Goal: Transaction & Acquisition: Book appointment/travel/reservation

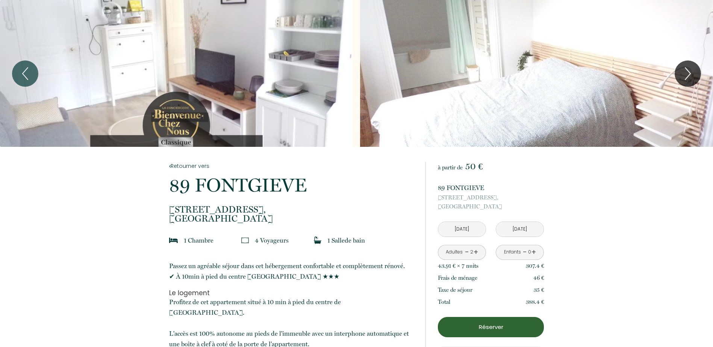
click at [225, 80] on div "Slideshow" at bounding box center [176, 73] width 353 height 147
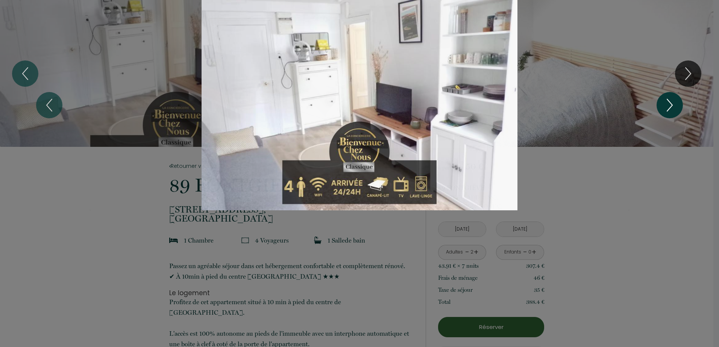
click at [661, 103] on button "Next" at bounding box center [670, 105] width 26 height 26
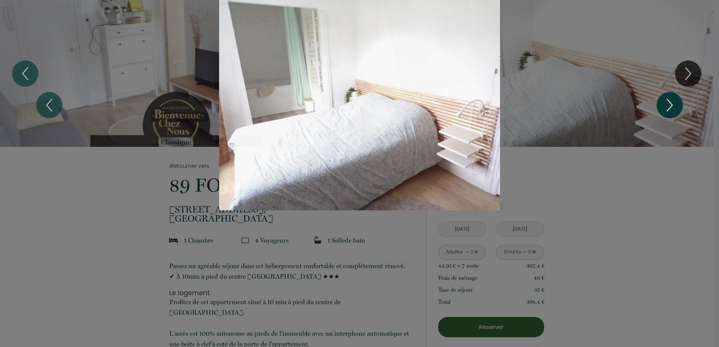
click at [661, 103] on button "Next" at bounding box center [670, 105] width 26 height 26
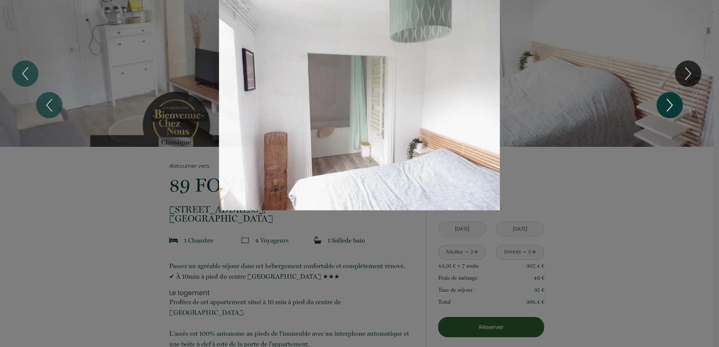
click at [661, 103] on button "Next" at bounding box center [670, 105] width 26 height 26
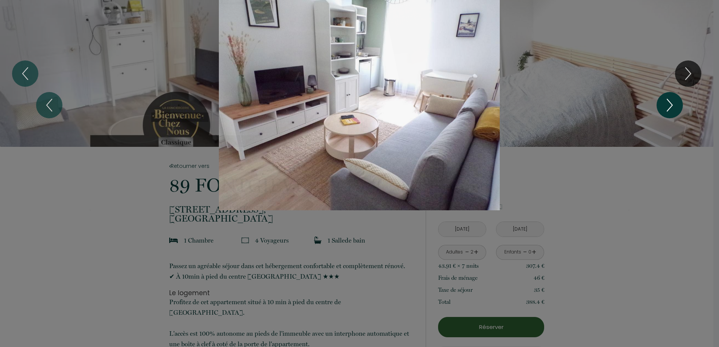
click at [661, 103] on button "Next" at bounding box center [670, 105] width 26 height 26
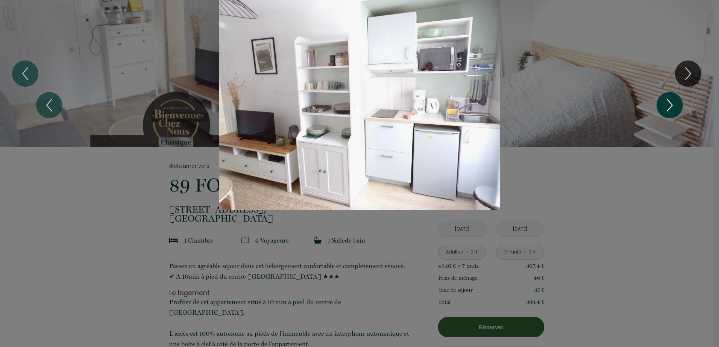
click at [661, 103] on button "Next" at bounding box center [670, 105] width 26 height 26
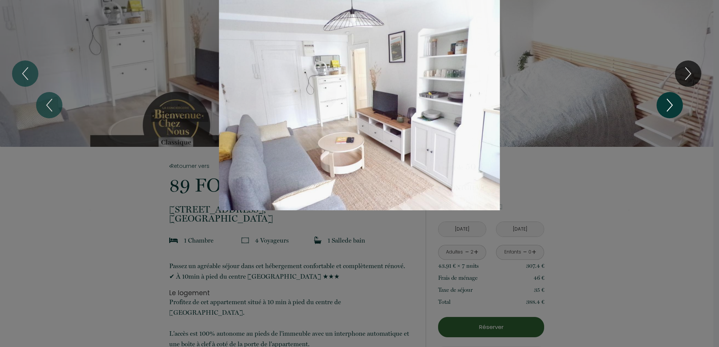
click at [661, 103] on button "Next" at bounding box center [670, 105] width 26 height 26
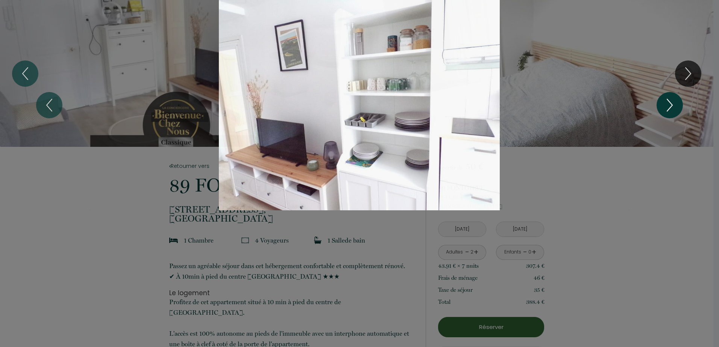
click at [661, 103] on button "Next" at bounding box center [670, 105] width 26 height 26
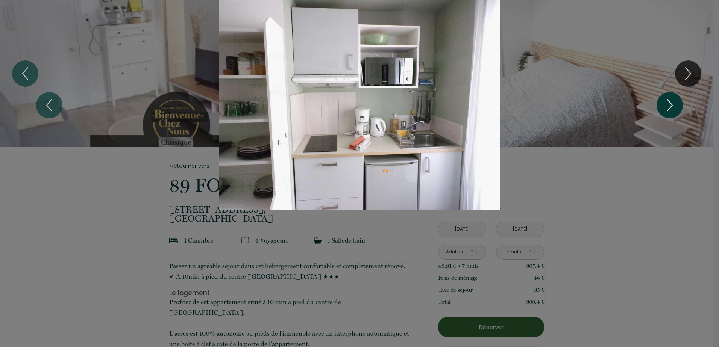
click at [661, 103] on button "Next" at bounding box center [670, 105] width 26 height 26
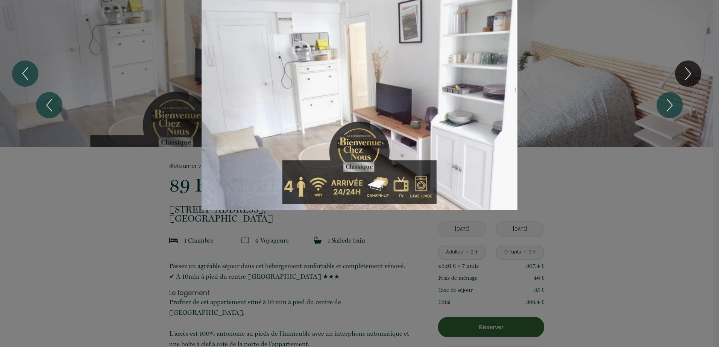
click at [579, 71] on div "Slideshow" at bounding box center [359, 105] width 539 height 211
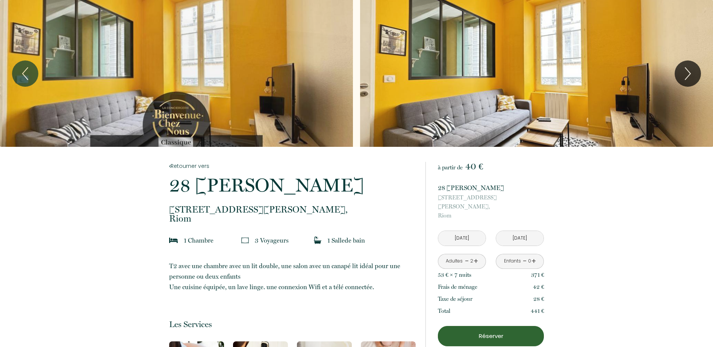
click at [215, 66] on div "Slideshow" at bounding box center [176, 73] width 353 height 147
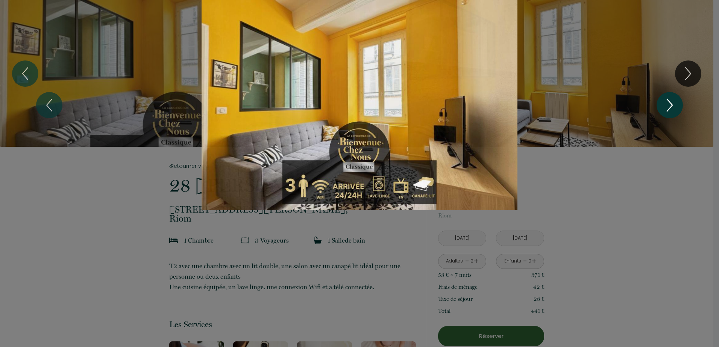
click at [672, 105] on icon "Next" at bounding box center [669, 105] width 5 height 12
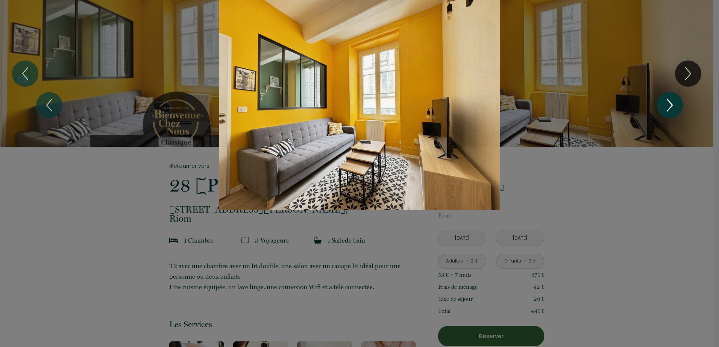
click at [672, 105] on icon "Next" at bounding box center [669, 105] width 5 height 12
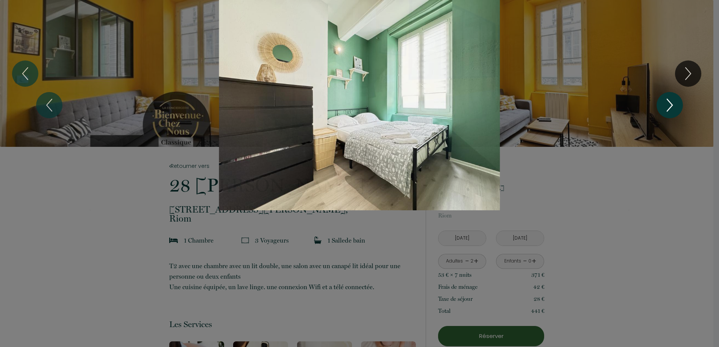
click at [672, 105] on icon "Next" at bounding box center [669, 105] width 5 height 12
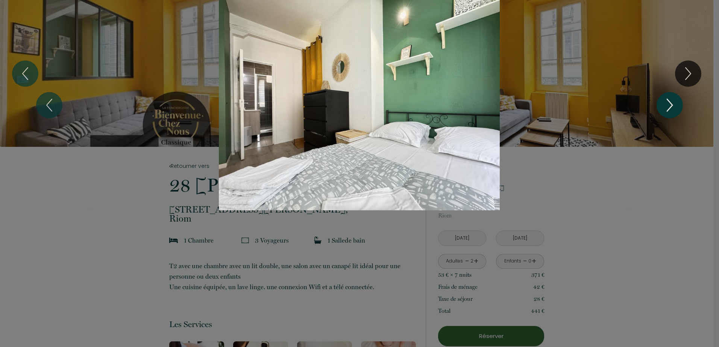
click at [672, 105] on icon "Next" at bounding box center [669, 105] width 5 height 12
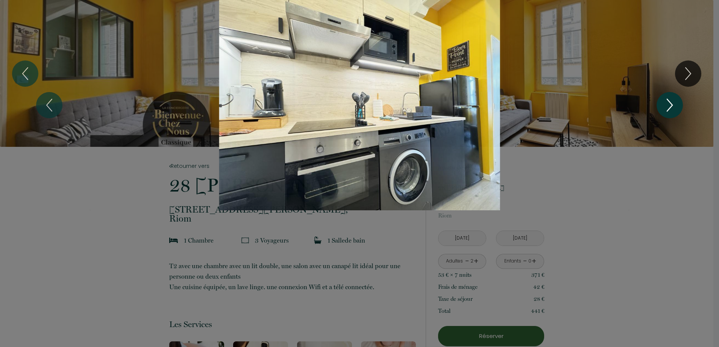
click at [672, 105] on icon "Next" at bounding box center [669, 105] width 5 height 12
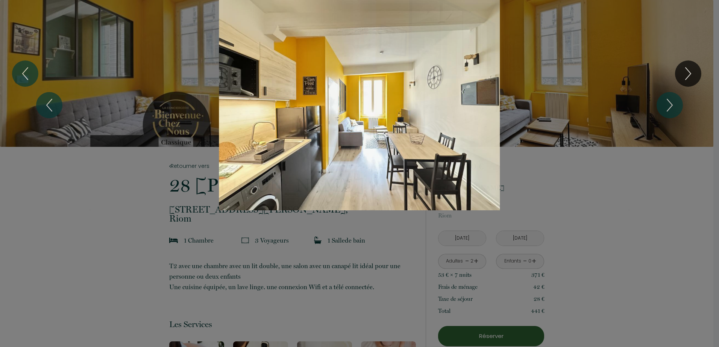
click at [563, 88] on div "Slideshow" at bounding box center [359, 105] width 539 height 211
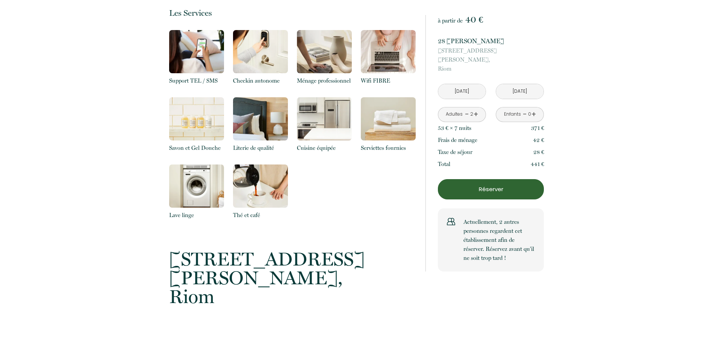
scroll to position [414, 0]
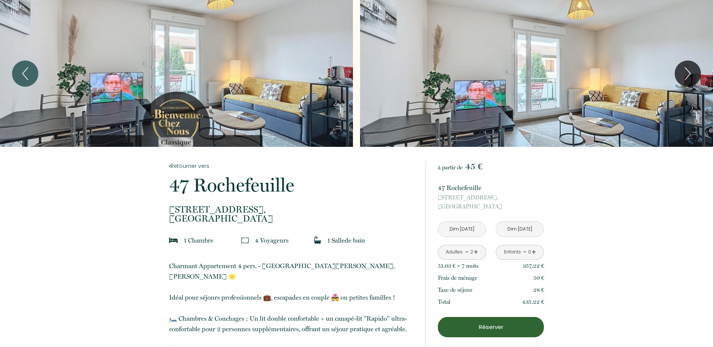
click at [217, 63] on div "Slideshow" at bounding box center [176, 73] width 353 height 147
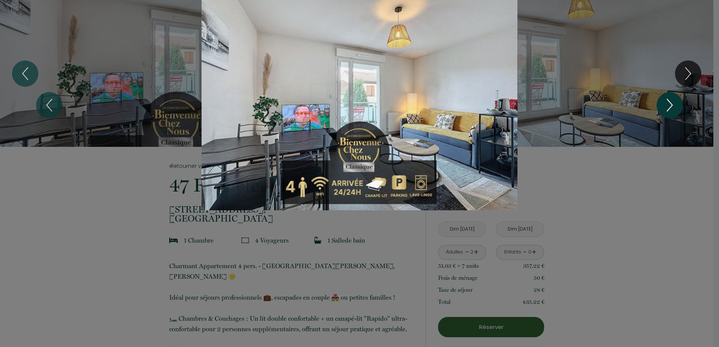
click at [679, 104] on button "Next" at bounding box center [670, 105] width 26 height 26
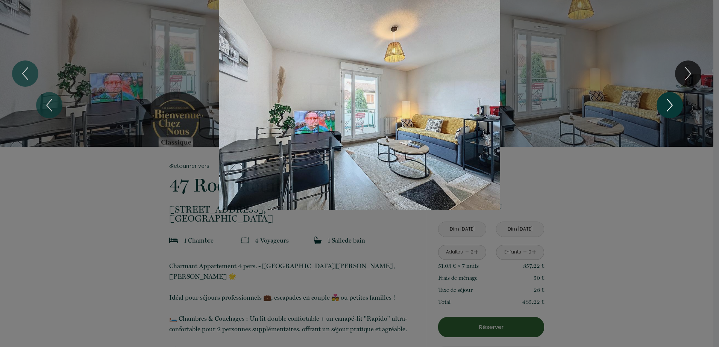
click at [679, 104] on button "Next" at bounding box center [670, 105] width 26 height 26
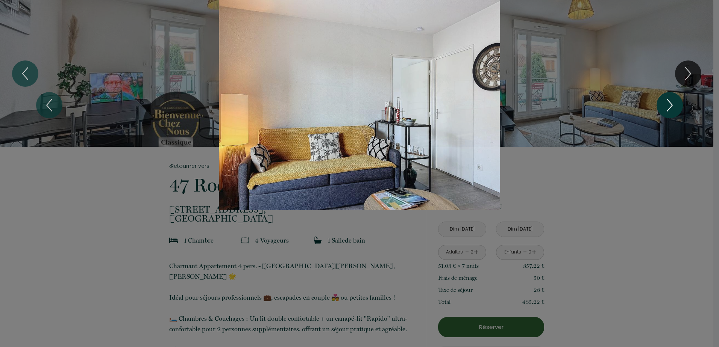
click at [679, 104] on button "Next" at bounding box center [670, 105] width 26 height 26
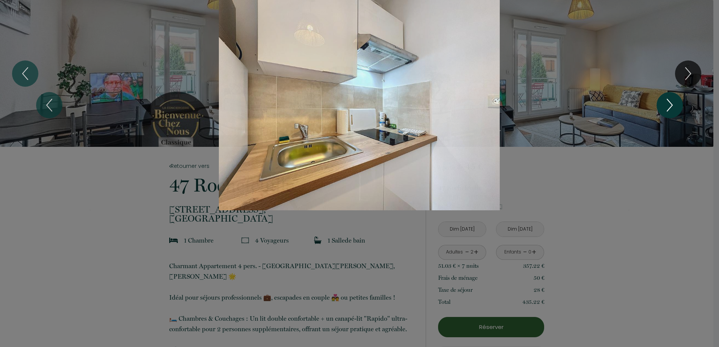
click at [679, 104] on button "Next" at bounding box center [670, 105] width 26 height 26
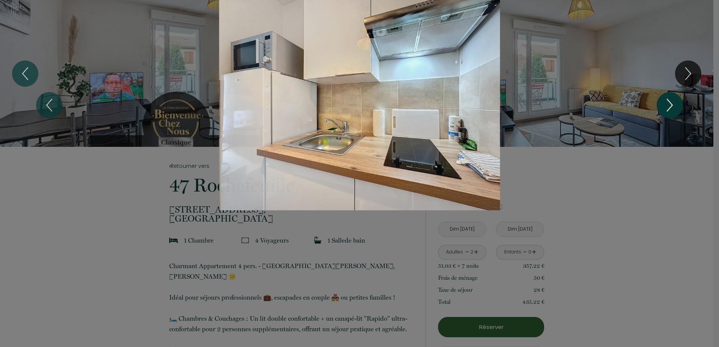
click at [679, 104] on button "Next" at bounding box center [670, 105] width 26 height 26
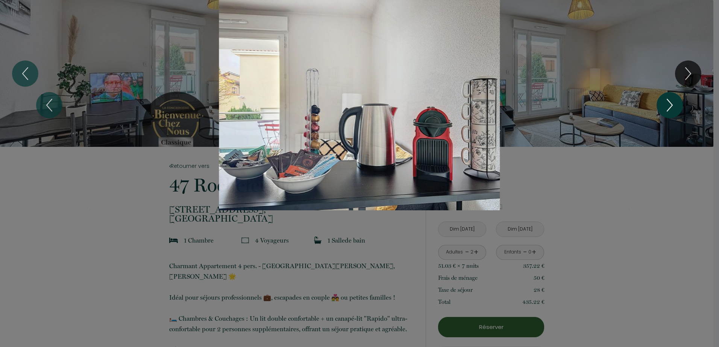
click at [679, 104] on button "Next" at bounding box center [670, 105] width 26 height 26
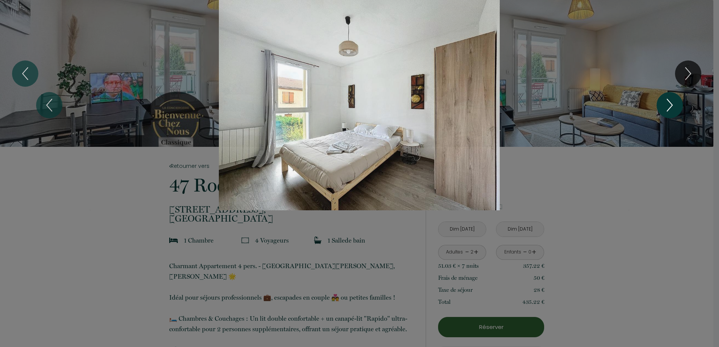
click at [679, 104] on button "Next" at bounding box center [670, 105] width 26 height 26
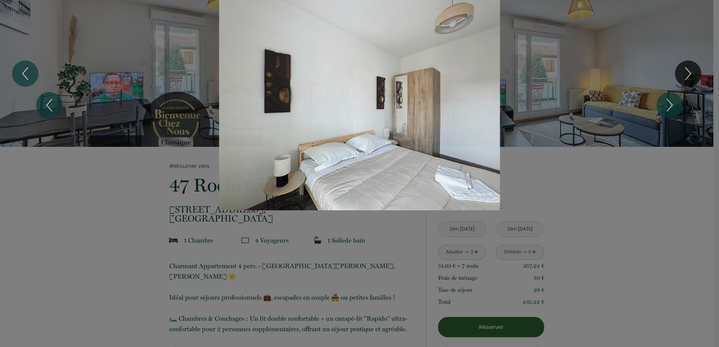
click at [579, 301] on div at bounding box center [359, 173] width 719 height 347
click at [165, 223] on div at bounding box center [359, 173] width 719 height 347
click at [625, 26] on div "Slideshow" at bounding box center [359, 105] width 539 height 211
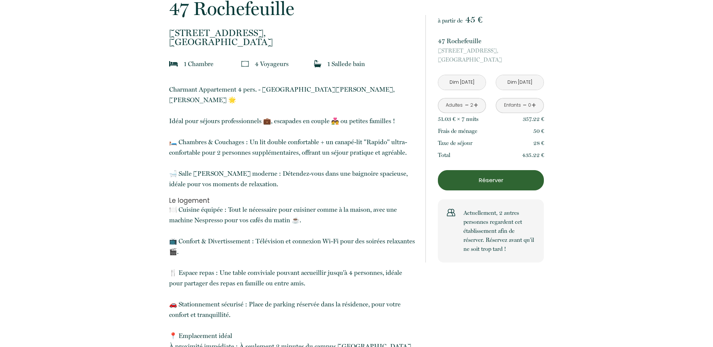
scroll to position [263, 0]
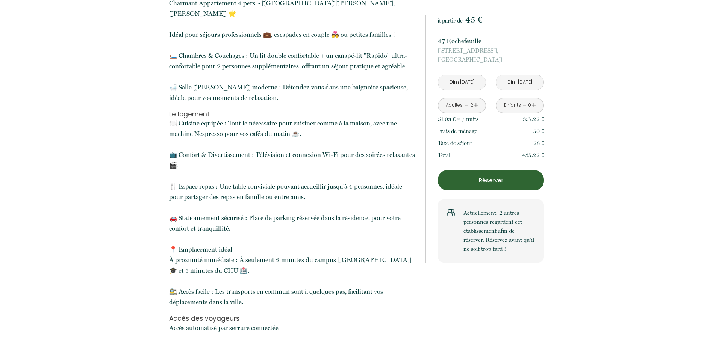
click at [493, 181] on p "Réserver" at bounding box center [491, 180] width 101 height 9
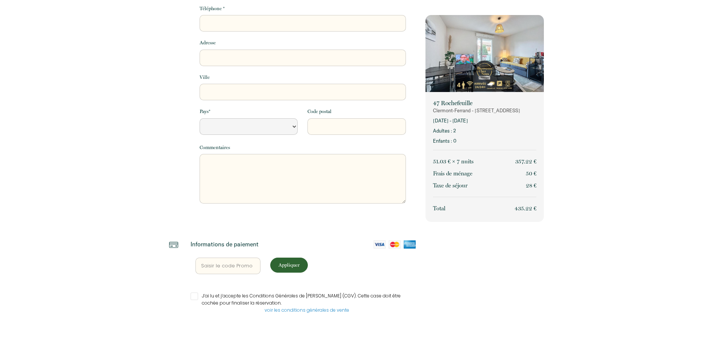
select select "Default select example"
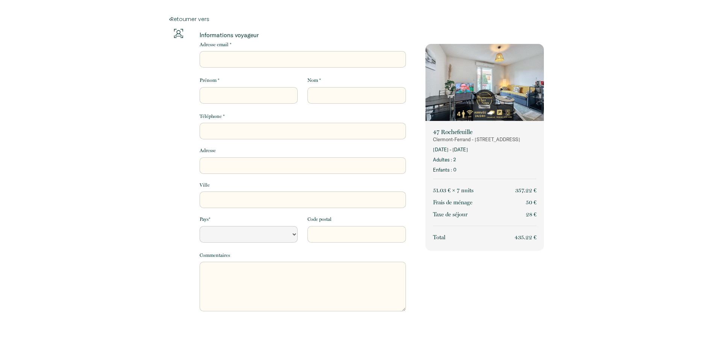
click at [248, 58] on input "Adresse email *" at bounding box center [303, 59] width 206 height 17
type input "angers@abservicefrance.com"
type input "Abservice"
type input "KFT"
type input "0698549379"
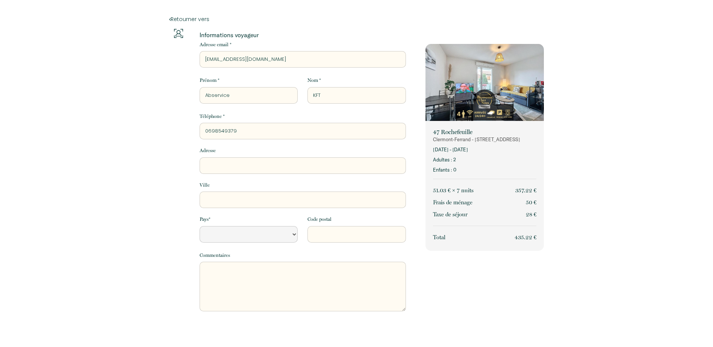
type input "Izabella Utca 80"
type input "Budapest"
select select "FR"
type input "1064"
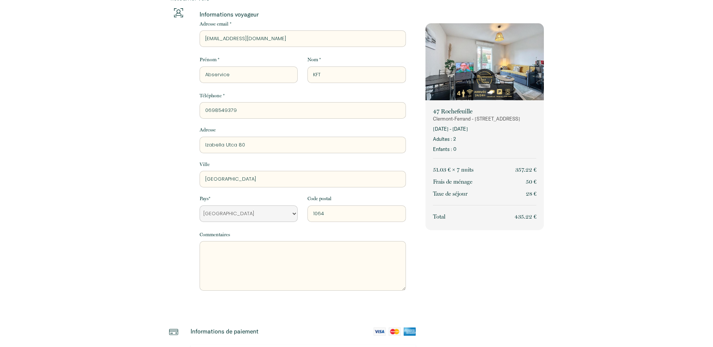
scroll to position [38, 0]
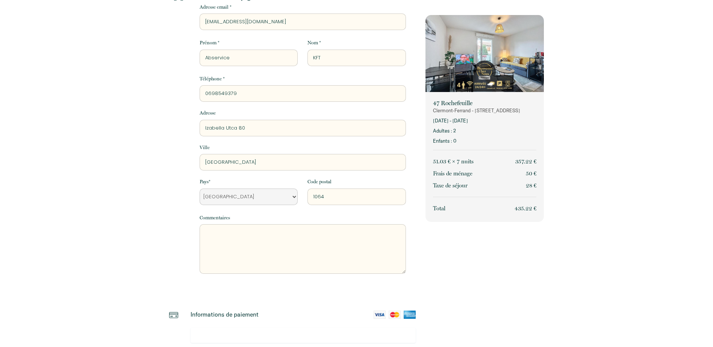
click at [233, 249] on textarea at bounding box center [303, 249] width 206 height 50
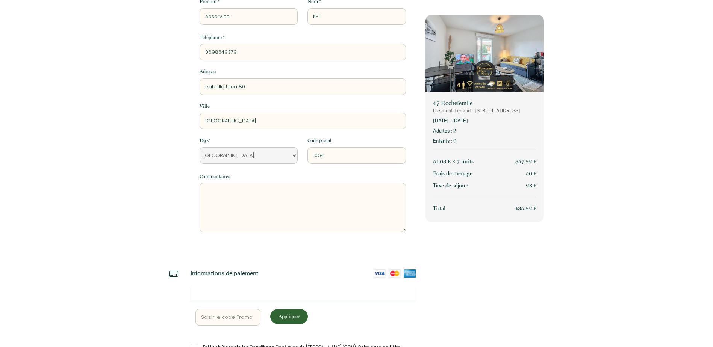
scroll to position [130, 0]
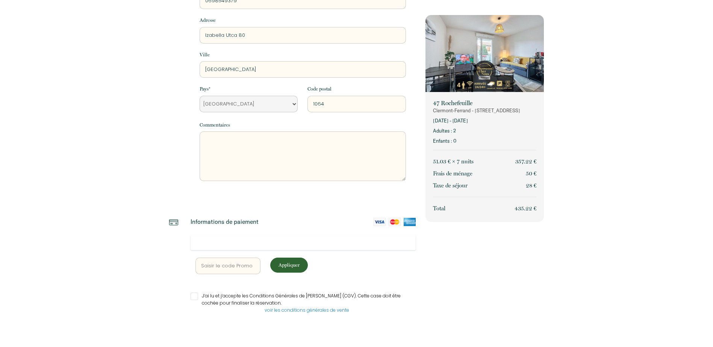
click at [189, 296] on div "J’ai lu et j’accepte les Conditions Générales de Vente (CGV). Cette case doit ê…" at bounding box center [302, 303] width 235 height 21
click at [192, 299] on input "J’ai lu et j’accepte les Conditions Générales de Vente (CGV). Cette case doit ê…" at bounding box center [304, 297] width 226 height 8
checkbox input "true"
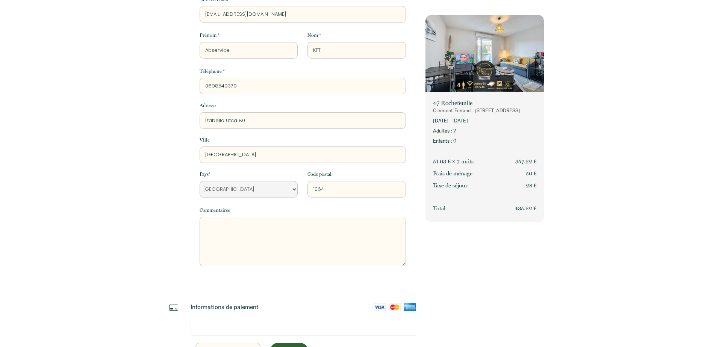
scroll to position [0, 0]
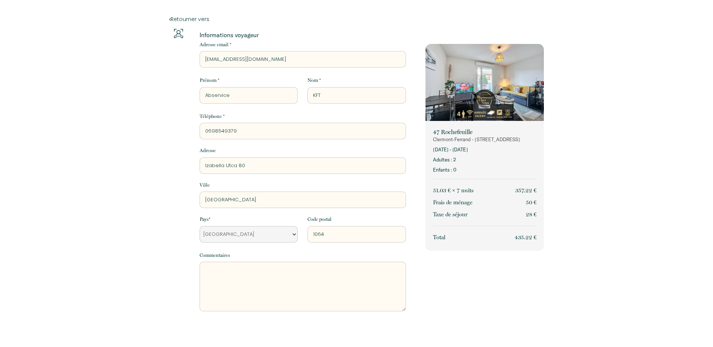
click at [596, 178] on div "Retourner vers Informations voyageur Adresse email * angers@abservicefrance.com…" at bounding box center [356, 249] width 713 height 498
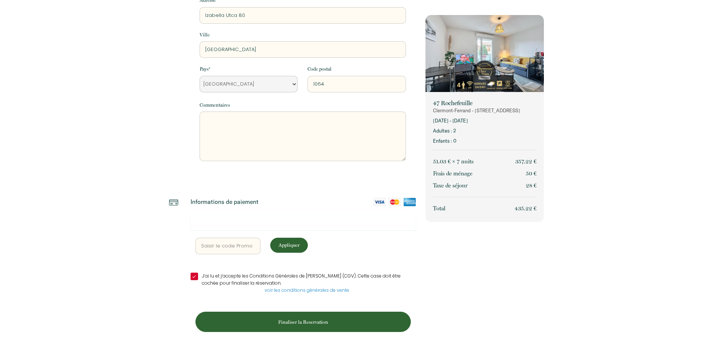
click at [267, 322] on p "Finaliser la Reservation" at bounding box center [303, 322] width 210 height 7
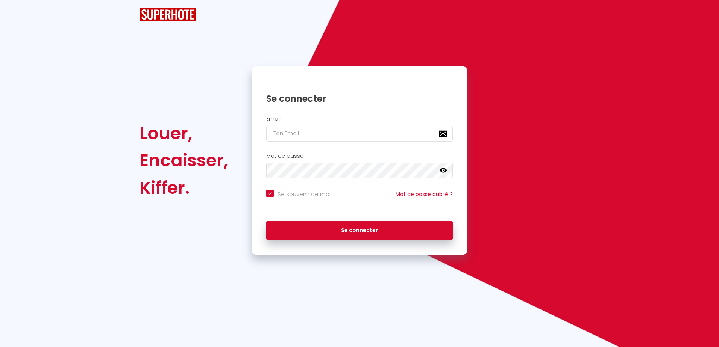
checkbox input "true"
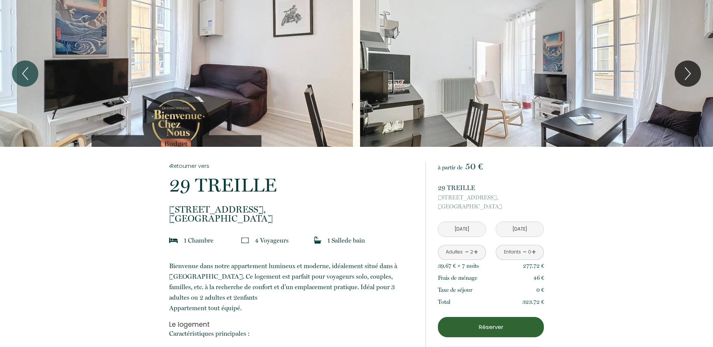
click at [222, 76] on div "Slideshow" at bounding box center [176, 73] width 353 height 147
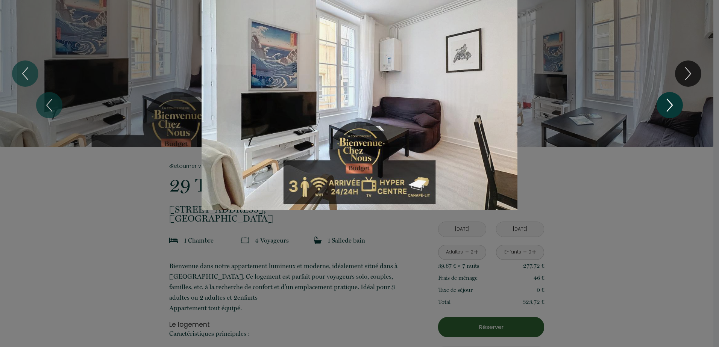
click at [663, 106] on icon "Next" at bounding box center [670, 105] width 16 height 23
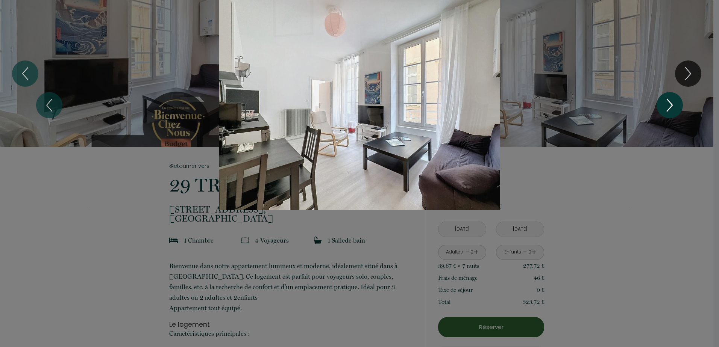
click at [663, 106] on icon "Next" at bounding box center [670, 105] width 16 height 23
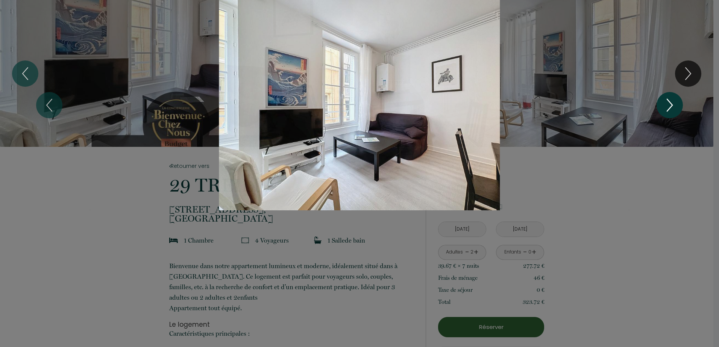
click at [663, 106] on icon "Next" at bounding box center [670, 105] width 16 height 23
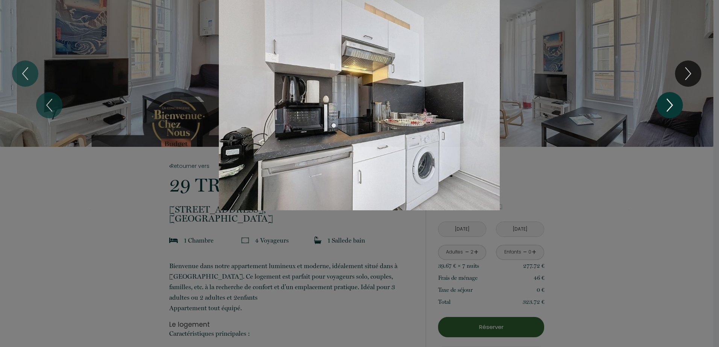
click at [663, 106] on icon "Next" at bounding box center [670, 105] width 16 height 23
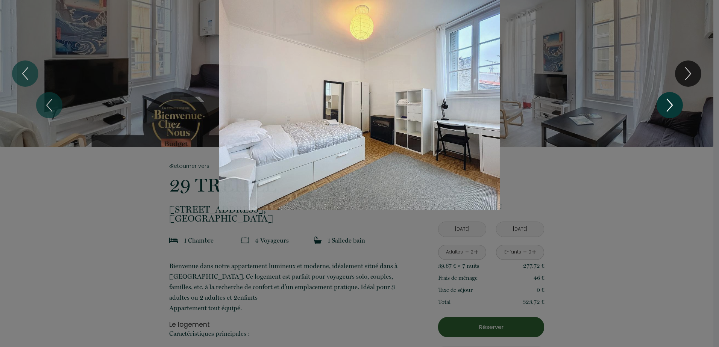
click at [663, 106] on icon "Next" at bounding box center [670, 105] width 16 height 23
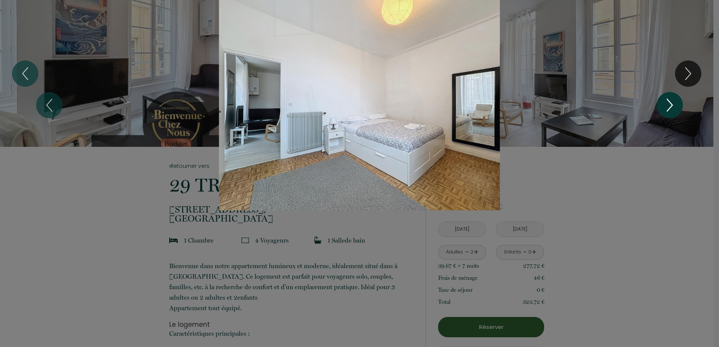
click at [663, 106] on icon "Next" at bounding box center [670, 105] width 16 height 23
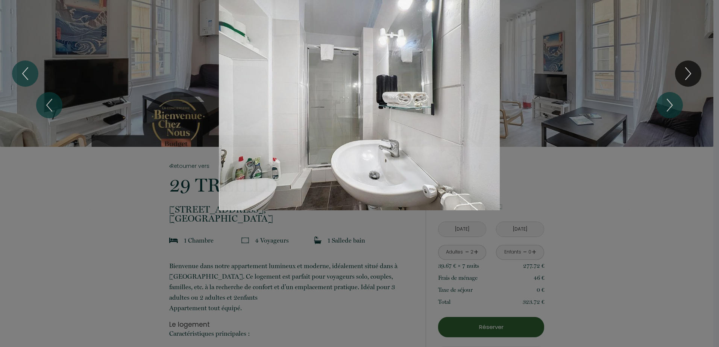
click at [602, 54] on div "Slideshow" at bounding box center [359, 105] width 539 height 211
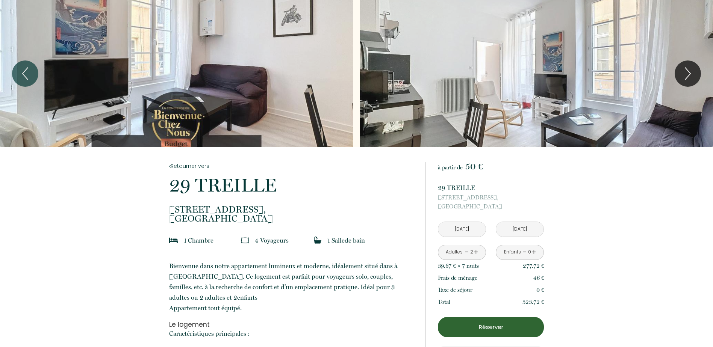
scroll to position [75, 0]
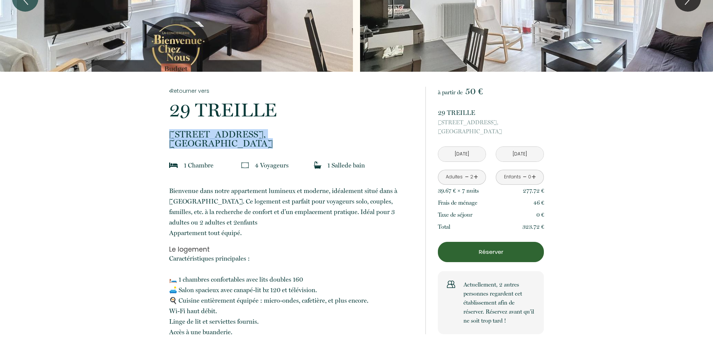
drag, startPoint x: 261, startPoint y: 143, endPoint x: 161, endPoint y: 133, distance: 100.5
copy p "29 Rue de la Treille, Clermont-Ferrand"
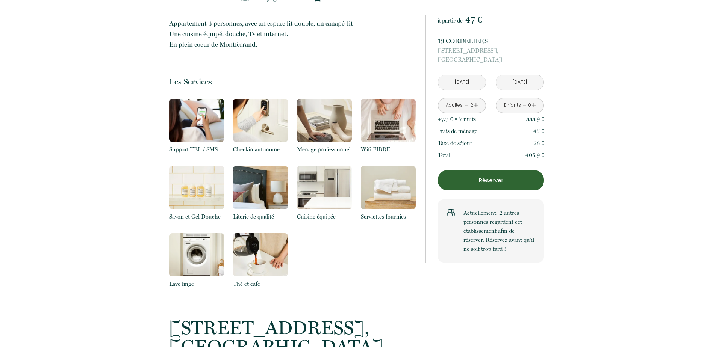
scroll to position [226, 0]
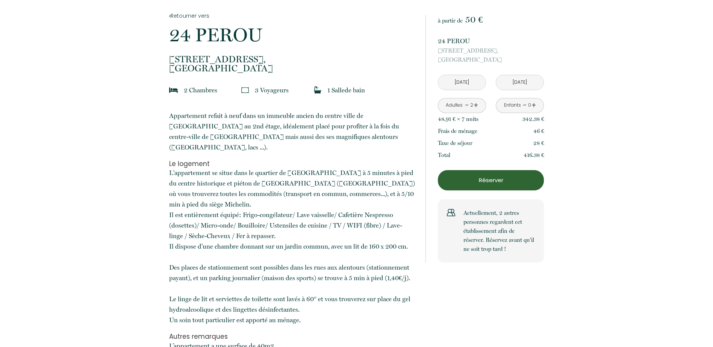
scroll to position [226, 0]
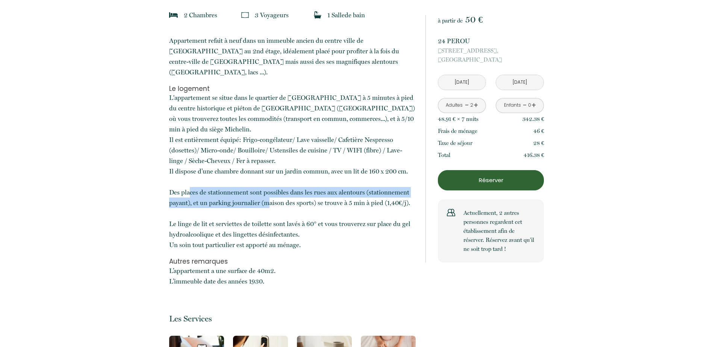
drag, startPoint x: 188, startPoint y: 186, endPoint x: 273, endPoint y: 194, distance: 85.4
click at [270, 191] on span "L'appartement se situe dans le quartier de [GEOGRAPHIC_DATA] à 5 minutes à pied…" at bounding box center [292, 171] width 246 height 155
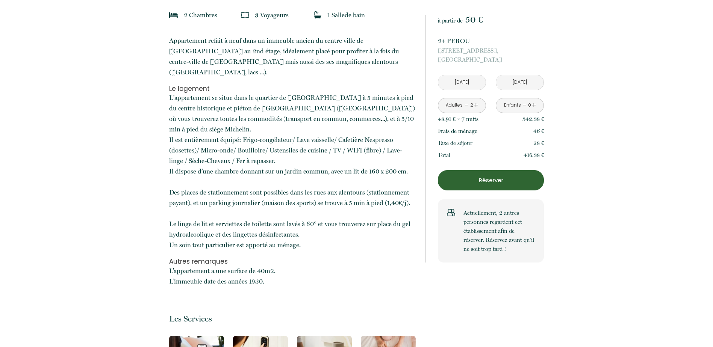
click at [290, 213] on span "L'appartement se situe dans le quartier de [GEOGRAPHIC_DATA] à 5 minutes à pied…" at bounding box center [292, 171] width 246 height 155
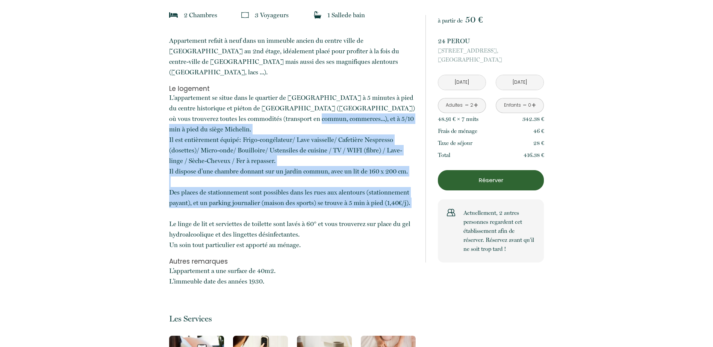
drag, startPoint x: 277, startPoint y: 115, endPoint x: 256, endPoint y: 199, distance: 86.8
click at [256, 199] on p "L'appartement se situe dans le quartier de [GEOGRAPHIC_DATA] à 5 minutes à pied…" at bounding box center [292, 172] width 247 height 158
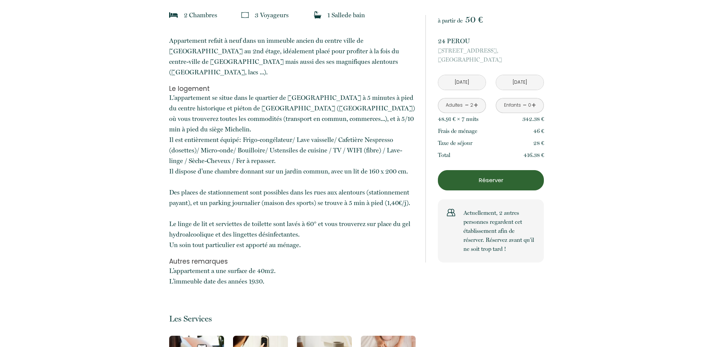
drag, startPoint x: 256, startPoint y: 199, endPoint x: 263, endPoint y: 98, distance: 101.0
click at [263, 98] on span "L'appartement se situe dans le quartier de [GEOGRAPHIC_DATA] à 5 minutes à pied…" at bounding box center [292, 171] width 246 height 155
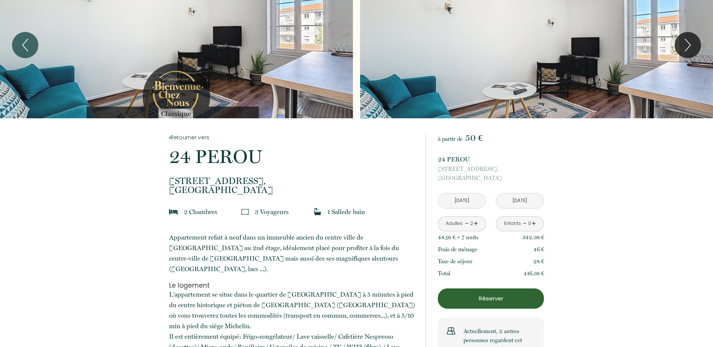
scroll to position [0, 0]
